Goal: Information Seeking & Learning: Find contact information

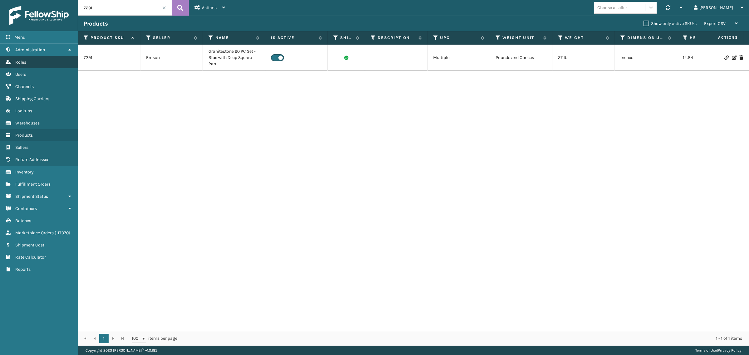
click at [52, 59] on link "Roles" at bounding box center [39, 62] width 78 height 12
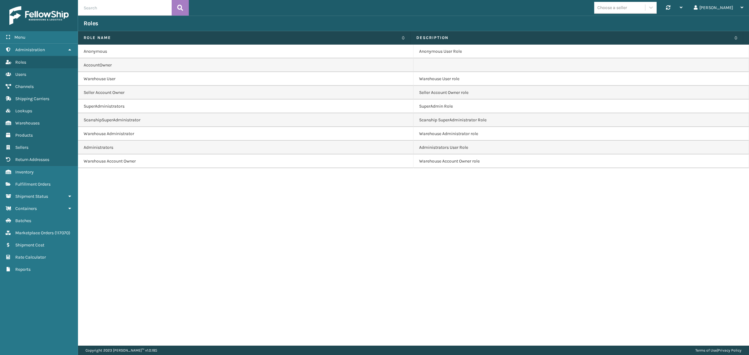
click at [69, 50] on icon at bounding box center [69, 49] width 5 height 4
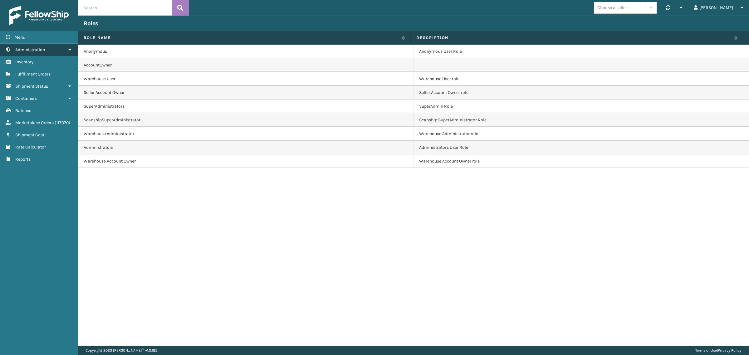
click at [75, 46] on link "Administration" at bounding box center [39, 50] width 78 height 12
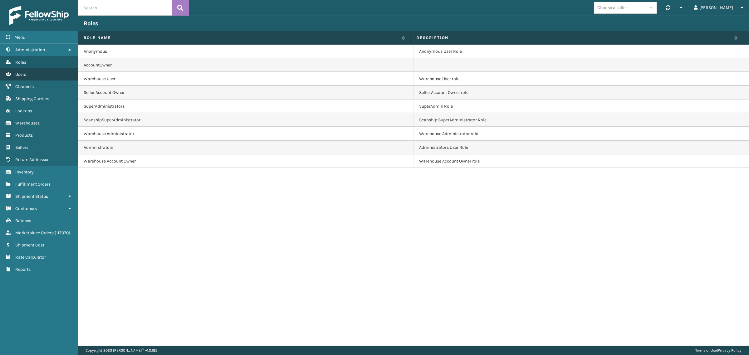
click at [39, 73] on link "Users" at bounding box center [39, 74] width 78 height 12
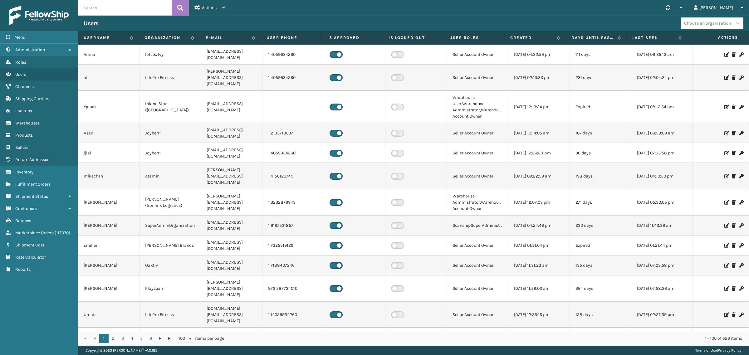
click at [105, 9] on input "text" at bounding box center [125, 8] width 94 height 16
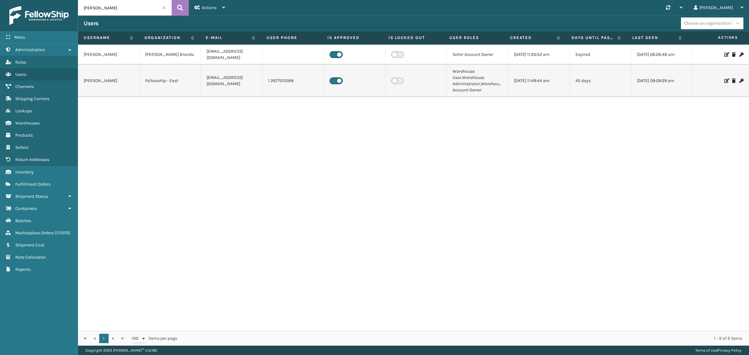
click at [88, 74] on td "luis" at bounding box center [108, 81] width 61 height 32
copy td "luis"
click at [145, 120] on div "luis Milliard Brands luiscabc@fellowshipco.com Seller Account Owner 04/26/2022 …" at bounding box center [413, 188] width 671 height 287
click at [233, 74] on td "luisc@fellowshipco.com" at bounding box center [231, 81] width 61 height 32
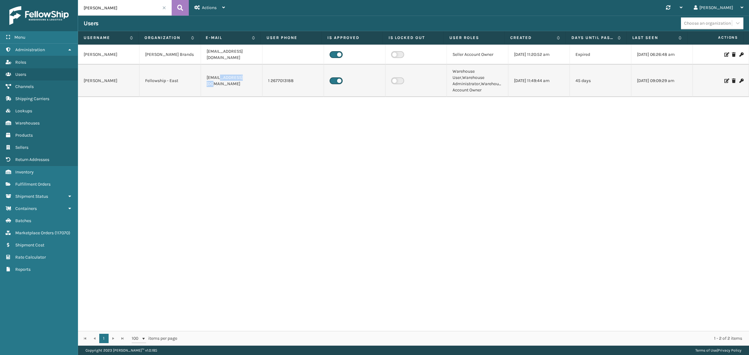
click at [233, 74] on td "luisc@fellowshipco.com" at bounding box center [231, 81] width 61 height 32
copy td "luisc@fellowshipco.com"
click at [279, 75] on td "1 2677013188" at bounding box center [292, 81] width 61 height 32
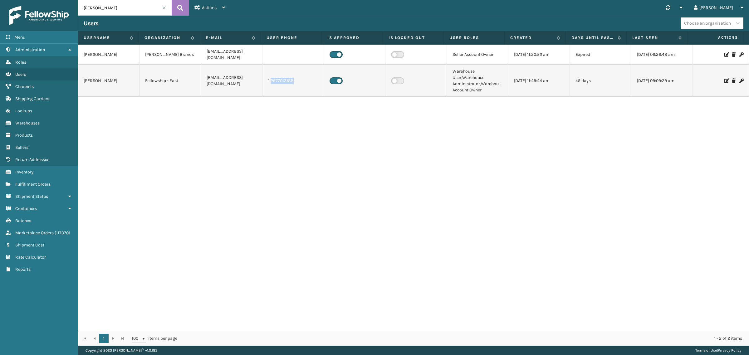
copy td "2677013188"
click at [281, 75] on td "1 2677013188" at bounding box center [292, 81] width 61 height 32
click at [269, 75] on td "1 2677013188" at bounding box center [292, 81] width 61 height 32
drag, startPoint x: 266, startPoint y: 74, endPoint x: 296, endPoint y: 78, distance: 31.3
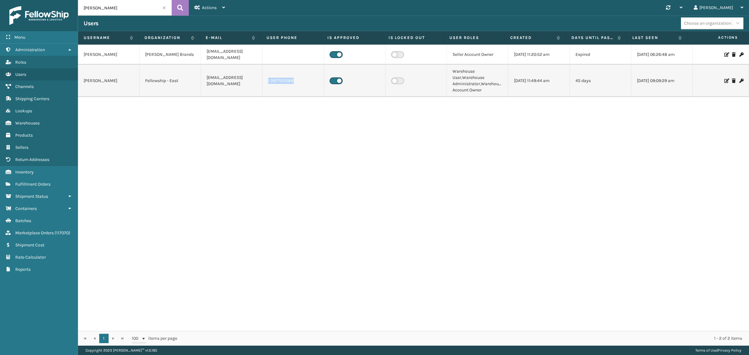
click at [297, 78] on td "1 2677013188" at bounding box center [292, 81] width 61 height 32
copy td "1 2677013188"
click at [342, 161] on div "luis Milliard Brands luiscabc@fellowshipco.com Seller Account Owner 04/26/2022 …" at bounding box center [413, 188] width 671 height 287
click at [110, 6] on input "Luis" at bounding box center [125, 8] width 94 height 16
paste input "luis.agosto@ironmountain.com"
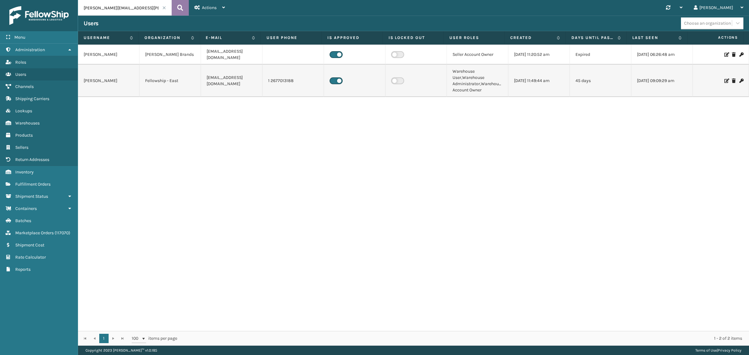
click at [184, 7] on button at bounding box center [180, 8] width 17 height 16
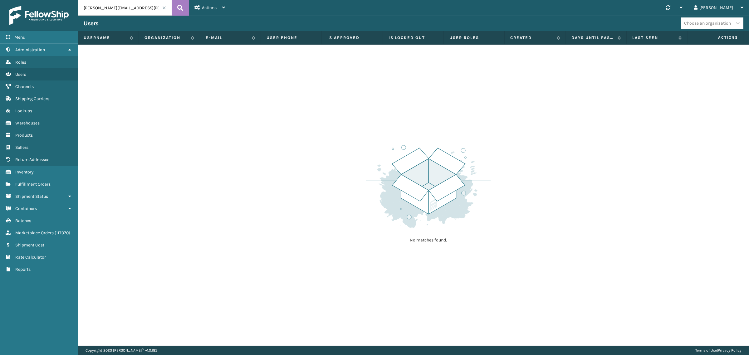
drag, startPoint x: 110, startPoint y: 9, endPoint x: 81, endPoint y: 5, distance: 28.6
click at [81, 5] on input "luis.agosto@ironmountain.com" at bounding box center [125, 8] width 94 height 16
click at [136, 6] on input "ironmountain.com" at bounding box center [125, 8] width 94 height 16
type input "ironmountain"
click at [179, 8] on icon at bounding box center [180, 7] width 6 height 9
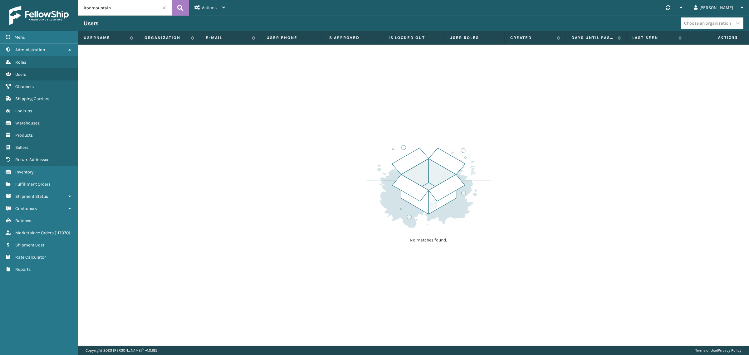
click at [165, 6] on span at bounding box center [164, 8] width 4 height 4
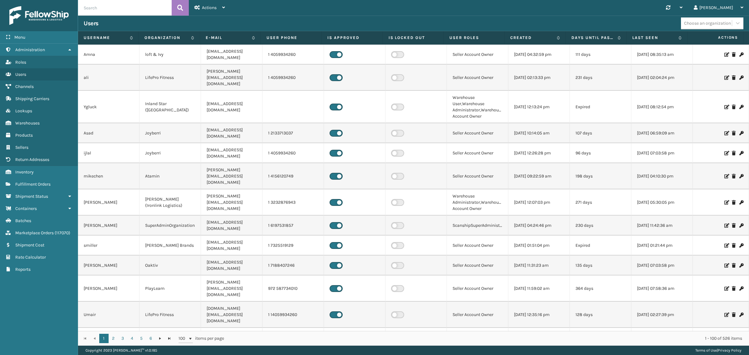
click at [223, 91] on td "ygluck@milliardbrandss.com" at bounding box center [231, 107] width 61 height 32
